Goal: Entertainment & Leisure: Consume media (video, audio)

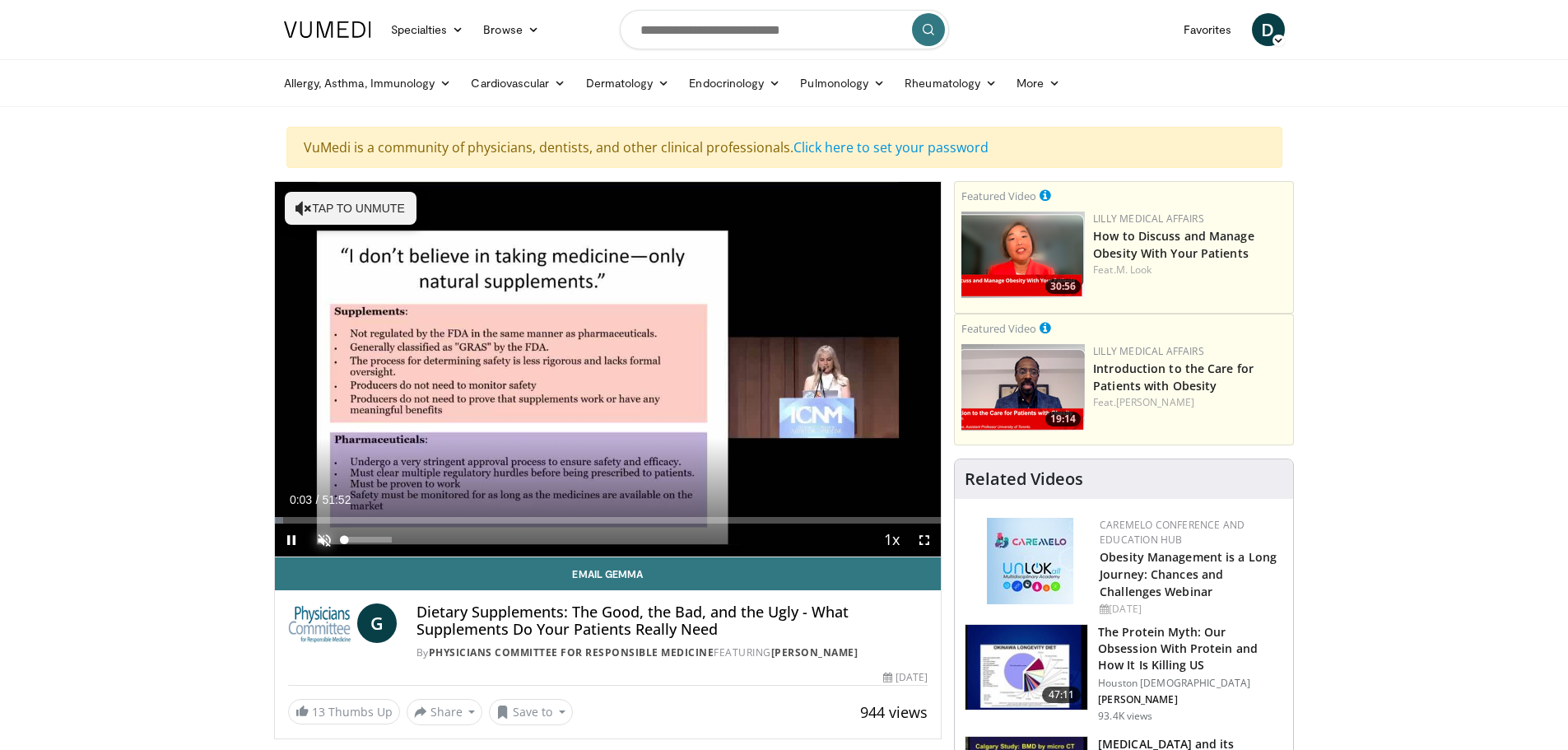
click at [318, 537] on span "Video Player" at bounding box center [324, 540] width 33 height 33
click at [295, 536] on span "Video Player" at bounding box center [291, 540] width 33 height 33
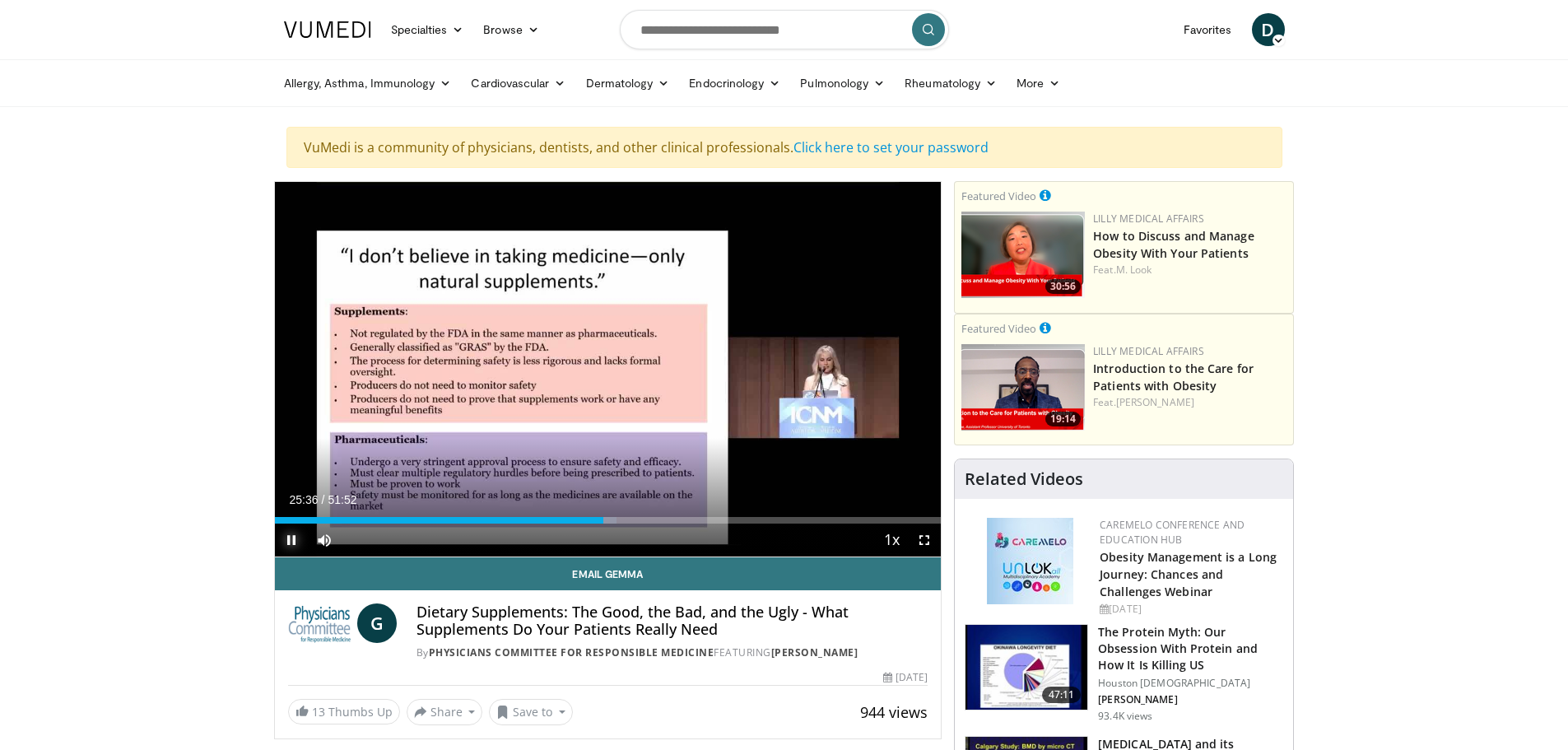
click at [295, 536] on span "Video Player" at bounding box center [291, 540] width 33 height 33
click at [275, 524] on button "Play" at bounding box center [291, 540] width 33 height 33
drag, startPoint x: 827, startPoint y: 518, endPoint x: 870, endPoint y: 513, distance: 43.3
click at [870, 513] on div "Loaded : 91.80% 46:25 46:21" at bounding box center [608, 515] width 667 height 16
drag, startPoint x: 905, startPoint y: 520, endPoint x: 948, endPoint y: 520, distance: 43.0
